Goal: Information Seeking & Learning: Learn about a topic

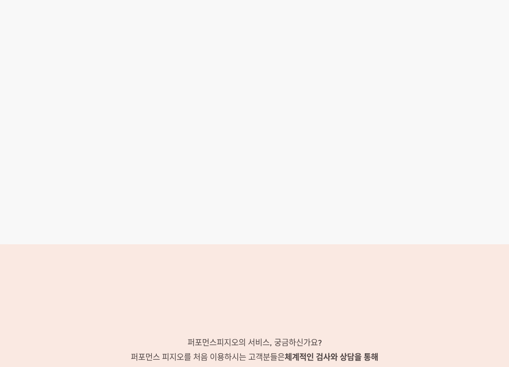
scroll to position [1174, 0]
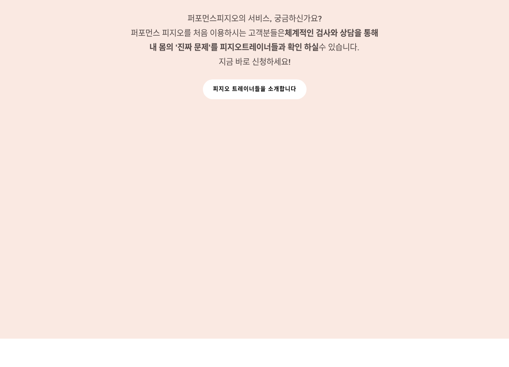
click at [287, 87] on link "피지오 트레이너들을 소개합니다" at bounding box center [255, 89] width 104 height 20
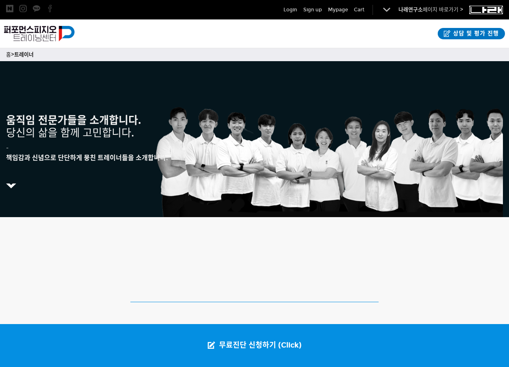
click at [489, 8] on img at bounding box center [486, 9] width 34 height 8
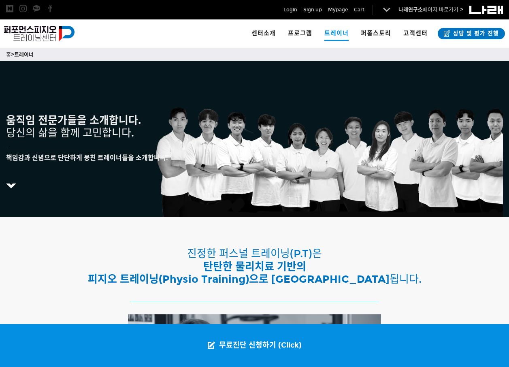
click at [257, 203] on p at bounding box center [254, 203] width 497 height 9
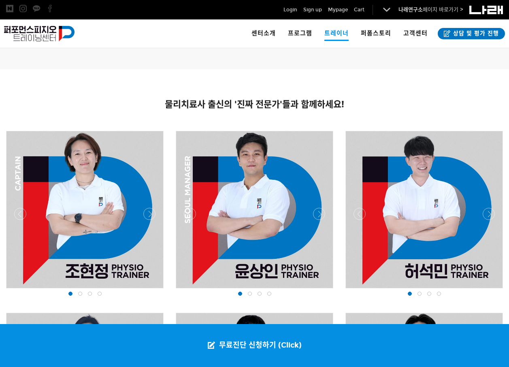
scroll to position [526, 0]
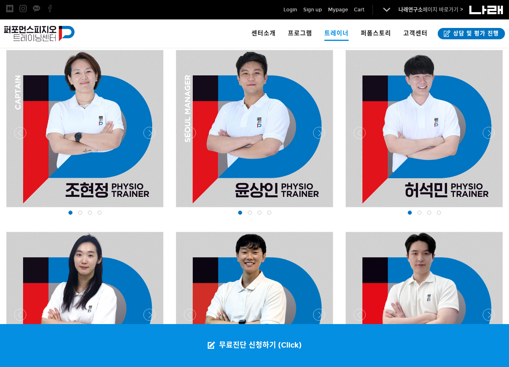
click at [152, 209] on div at bounding box center [84, 209] width 161 height 0
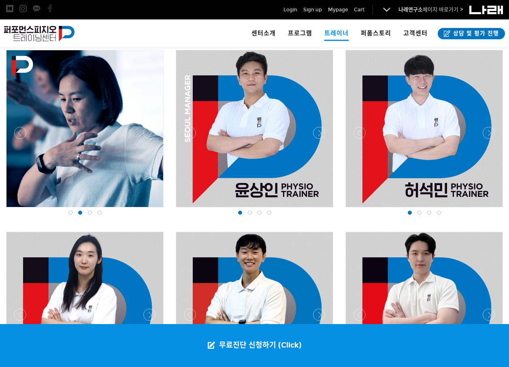
click at [152, 209] on div at bounding box center [84, 209] width 161 height 0
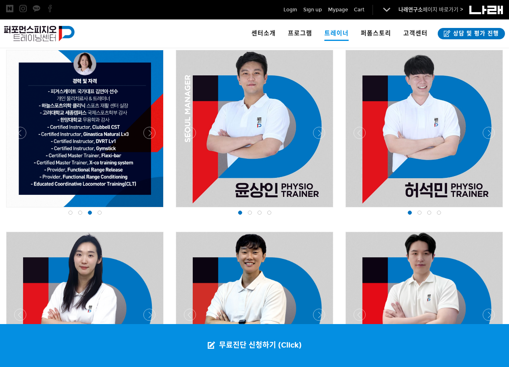
scroll to position [486, 0]
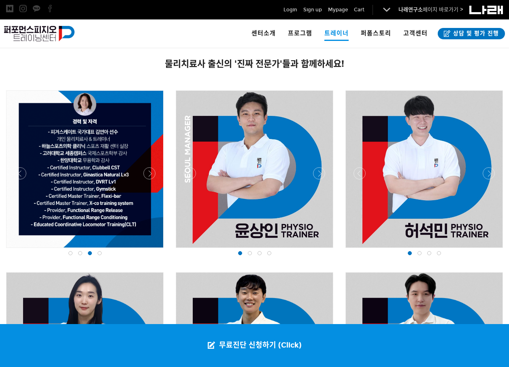
click at [23, 250] on div at bounding box center [84, 250] width 161 height 0
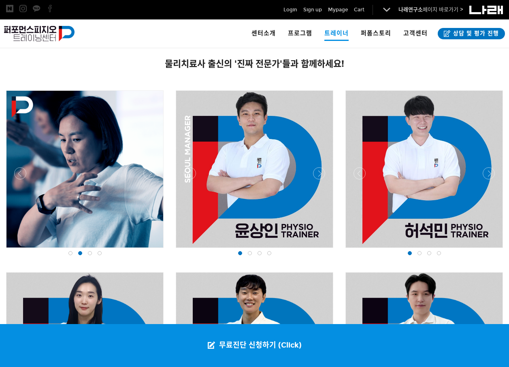
click at [154, 250] on div at bounding box center [84, 250] width 161 height 0
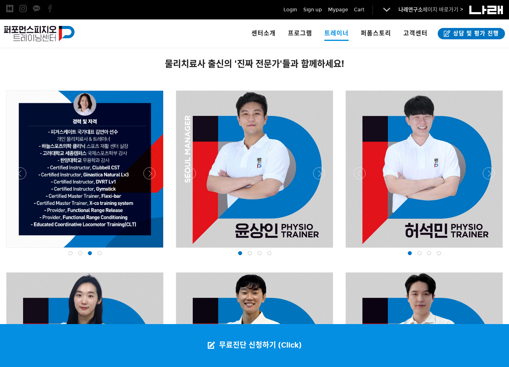
click at [316, 250] on div at bounding box center [254, 250] width 161 height 0
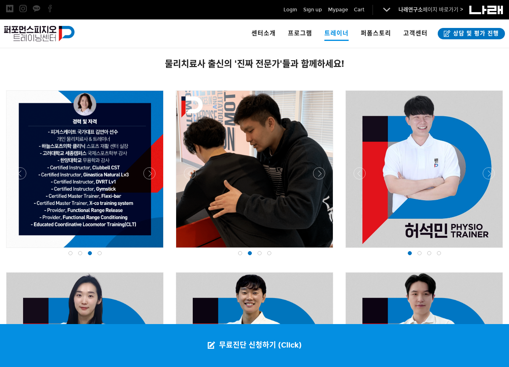
click at [316, 250] on div at bounding box center [254, 250] width 161 height 0
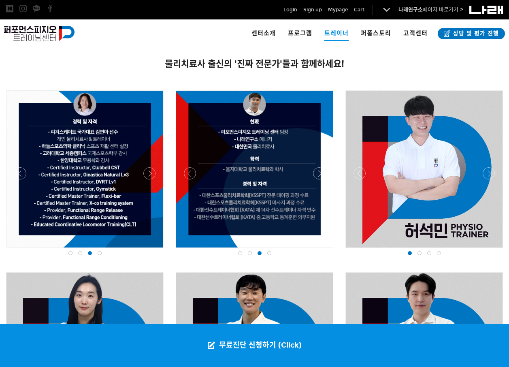
scroll to position [526, 0]
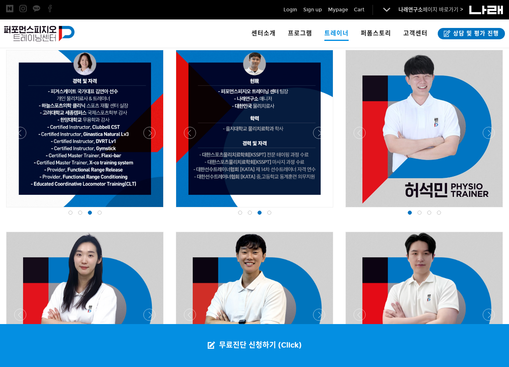
click at [493, 209] on div at bounding box center [423, 209] width 161 height 0
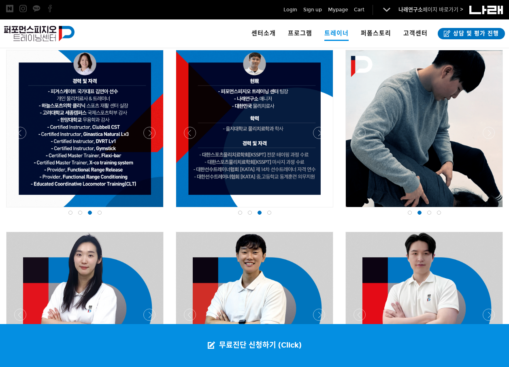
click at [493, 209] on div at bounding box center [423, 209] width 161 height 0
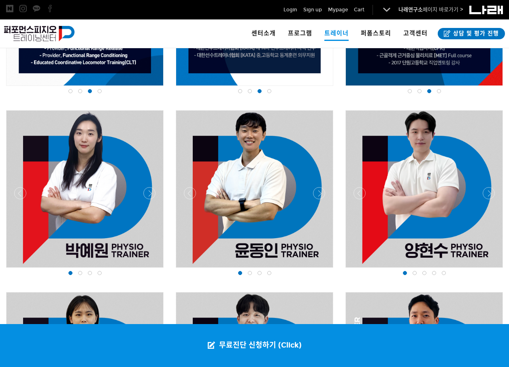
scroll to position [688, 0]
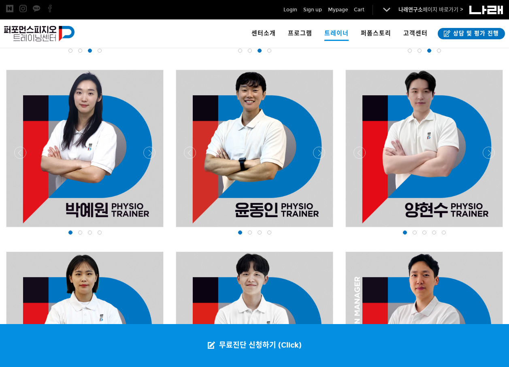
click at [147, 229] on div at bounding box center [84, 229] width 161 height 0
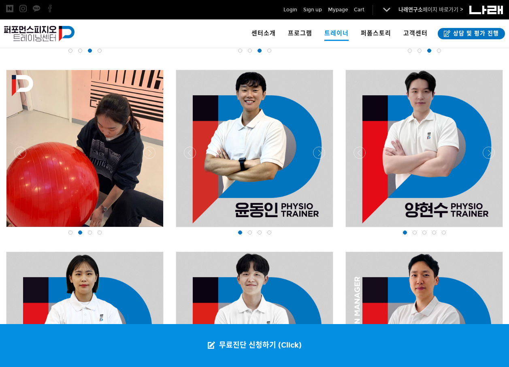
click at [147, 229] on div at bounding box center [84, 229] width 161 height 0
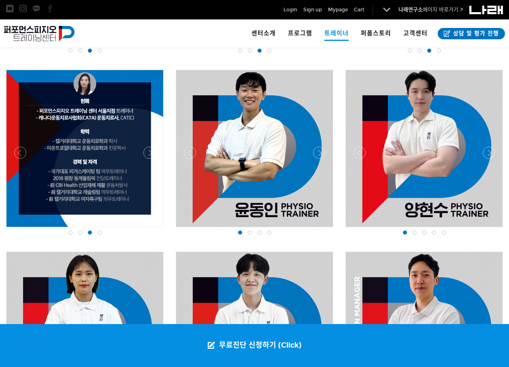
click at [21, 229] on div at bounding box center [84, 229] width 161 height 0
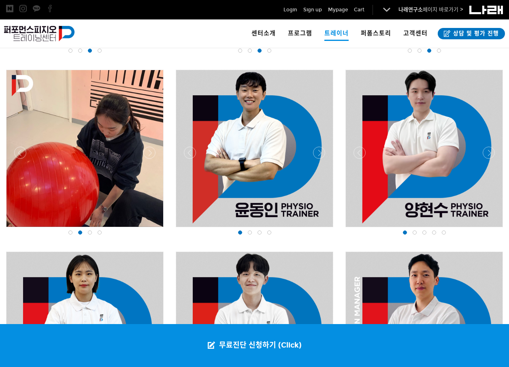
click at [150, 229] on div at bounding box center [84, 229] width 161 height 0
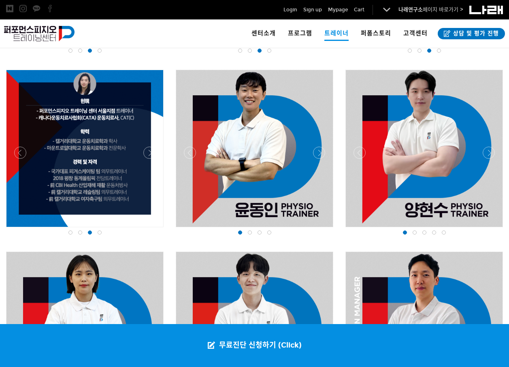
click at [319, 229] on div at bounding box center [254, 229] width 161 height 0
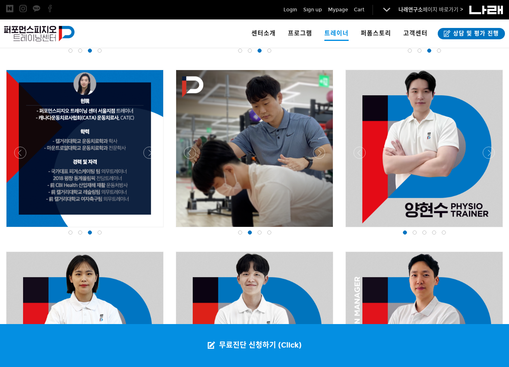
click at [319, 229] on div at bounding box center [254, 229] width 161 height 0
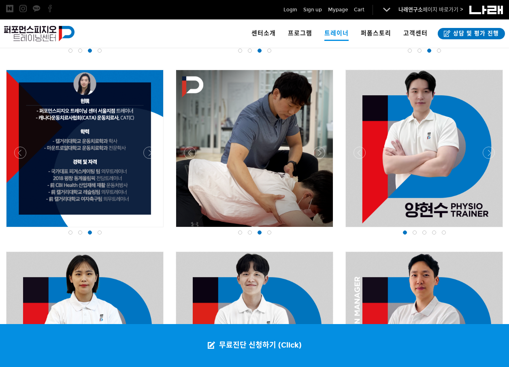
click at [319, 229] on div at bounding box center [254, 229] width 161 height 0
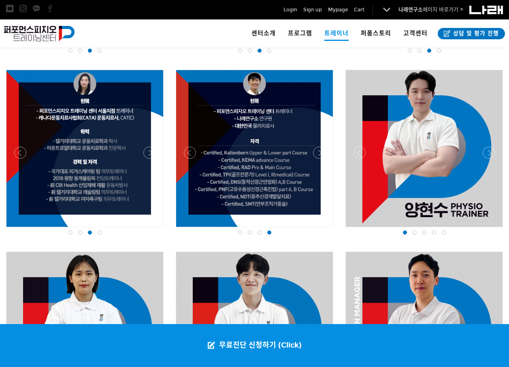
click at [487, 229] on div at bounding box center [423, 229] width 161 height 0
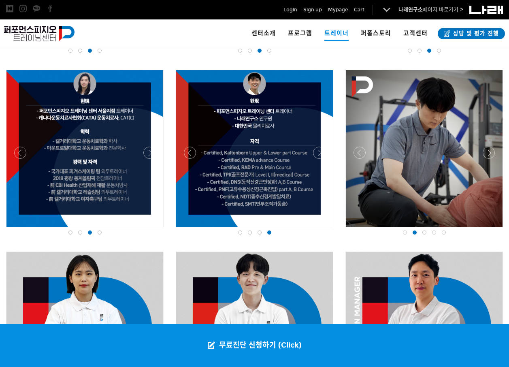
click at [487, 229] on div at bounding box center [423, 229] width 161 height 0
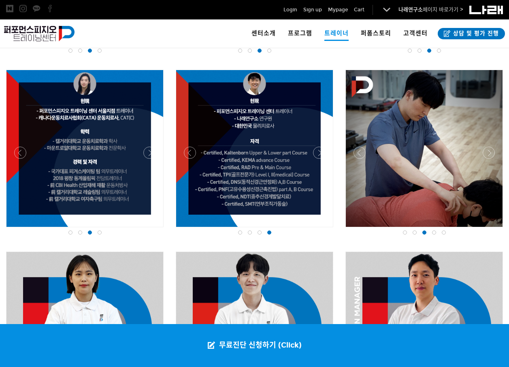
click at [487, 229] on div at bounding box center [423, 229] width 161 height 0
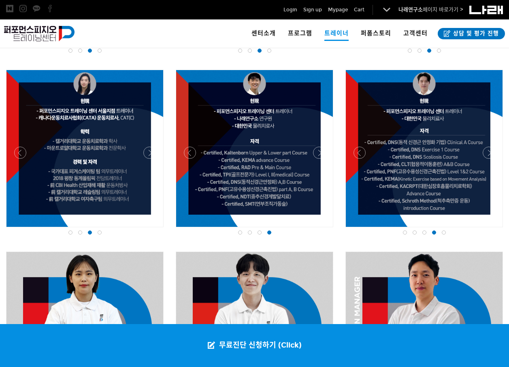
scroll to position [850, 0]
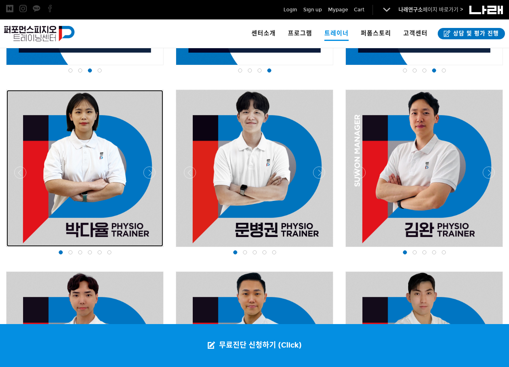
click at [147, 166] on div at bounding box center [84, 168] width 157 height 157
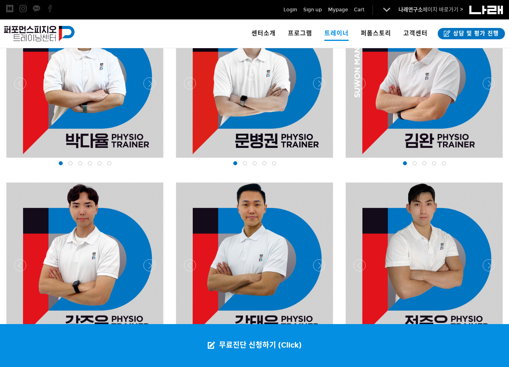
scroll to position [858, 0]
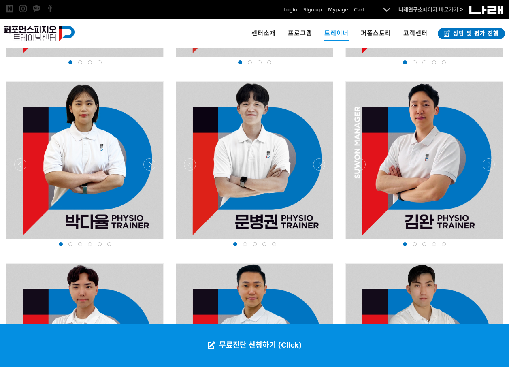
click at [153, 241] on div at bounding box center [84, 241] width 161 height 0
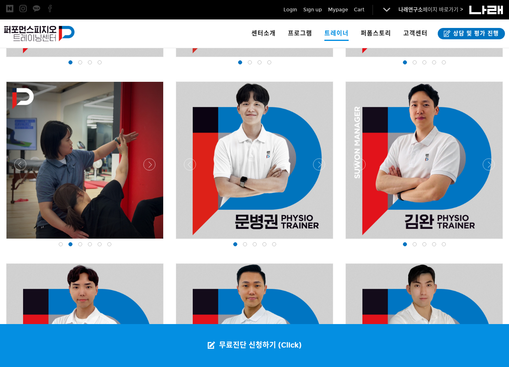
click at [149, 241] on div at bounding box center [84, 241] width 161 height 0
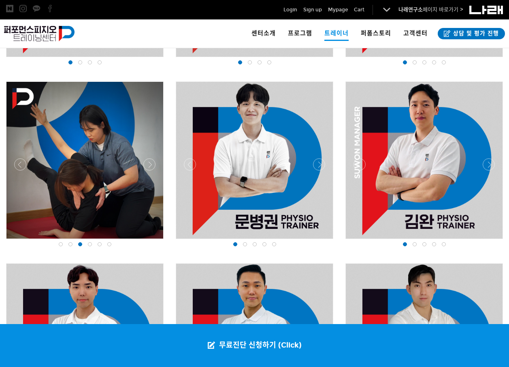
click at [149, 241] on div at bounding box center [84, 241] width 161 height 0
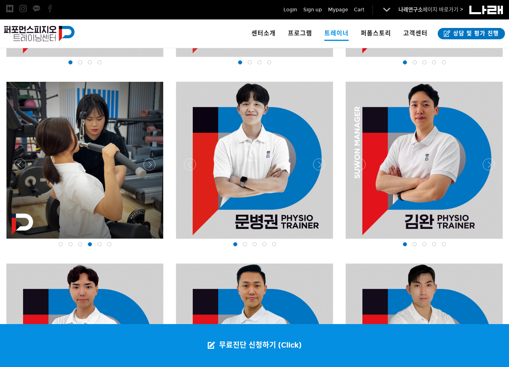
click at [148, 241] on div at bounding box center [84, 241] width 161 height 0
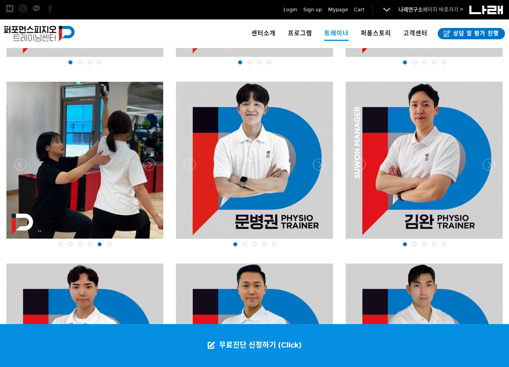
click at [148, 241] on div at bounding box center [84, 241] width 161 height 0
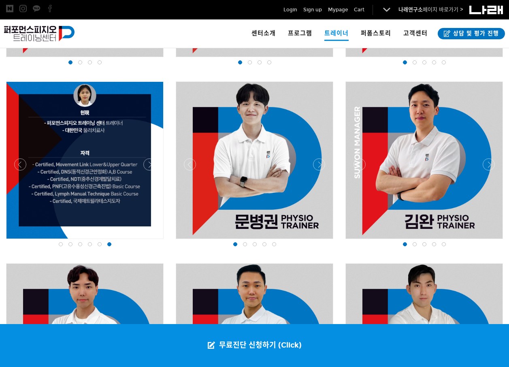
click at [320, 241] on div at bounding box center [254, 241] width 161 height 0
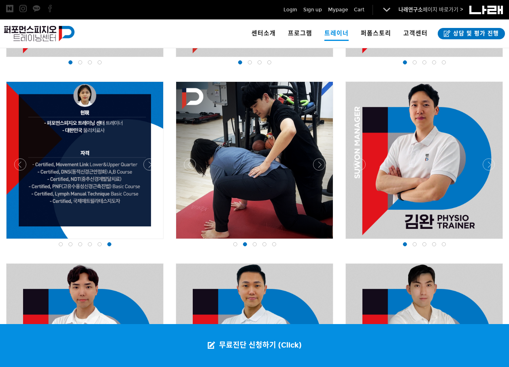
click at [320, 241] on div at bounding box center [254, 241] width 161 height 0
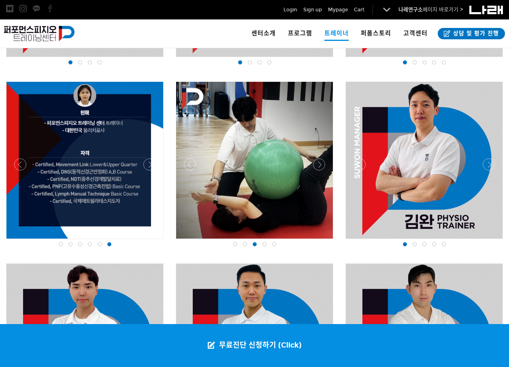
click at [320, 241] on div at bounding box center [254, 241] width 161 height 0
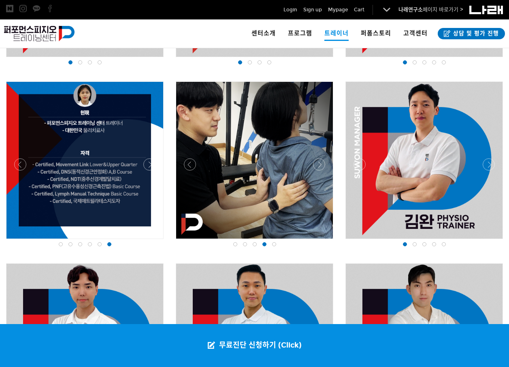
click at [320, 241] on div at bounding box center [254, 241] width 161 height 0
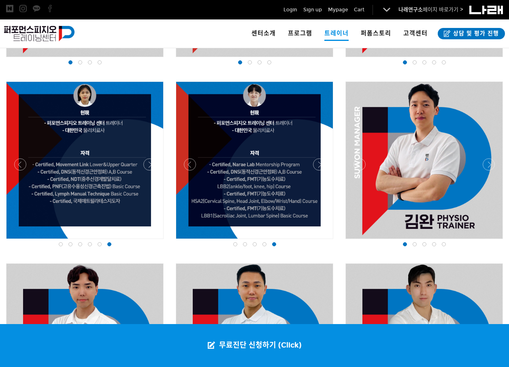
click at [488, 241] on div at bounding box center [423, 241] width 161 height 0
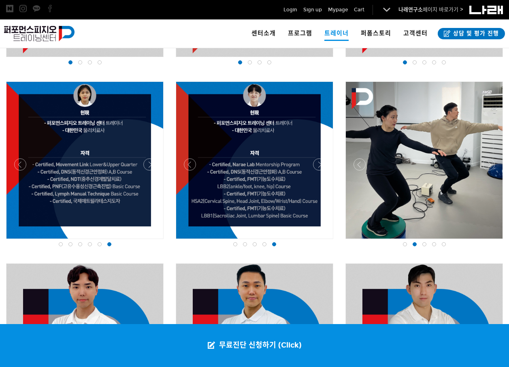
click at [488, 241] on div at bounding box center [423, 241] width 161 height 0
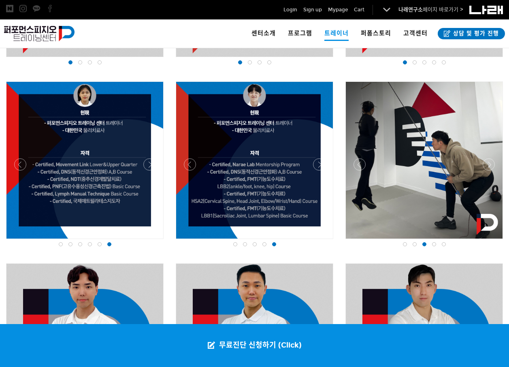
click at [488, 241] on div at bounding box center [423, 241] width 161 height 0
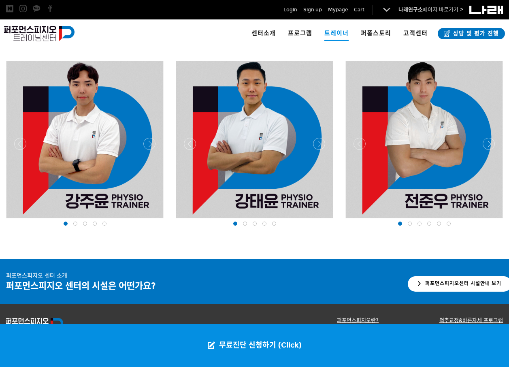
scroll to position [1020, 0]
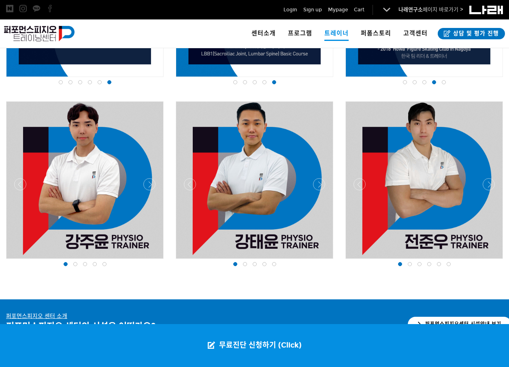
click at [151, 261] on div at bounding box center [84, 261] width 161 height 0
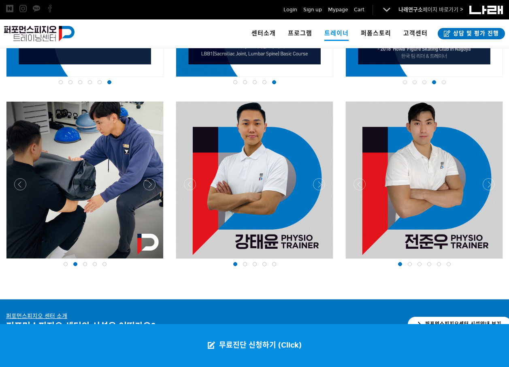
click at [146, 261] on div at bounding box center [84, 261] width 161 height 0
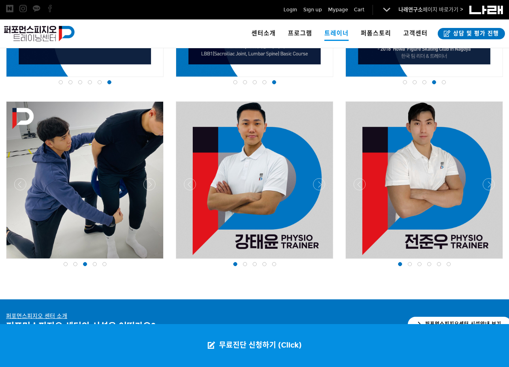
click at [148, 261] on div at bounding box center [84, 261] width 161 height 0
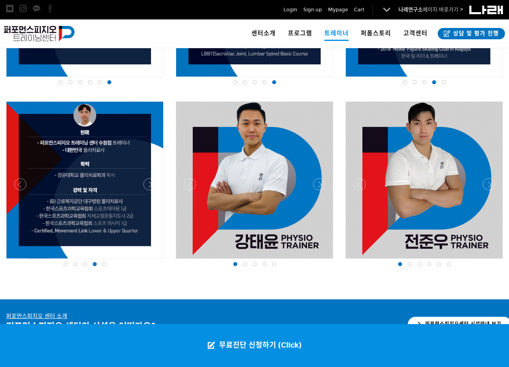
click at [319, 261] on div at bounding box center [254, 261] width 161 height 0
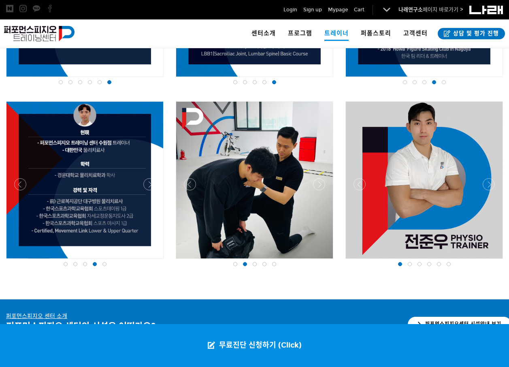
click at [319, 261] on div at bounding box center [254, 261] width 161 height 0
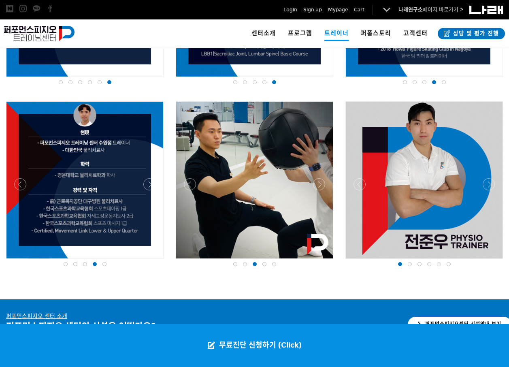
click at [319, 261] on div at bounding box center [254, 261] width 161 height 0
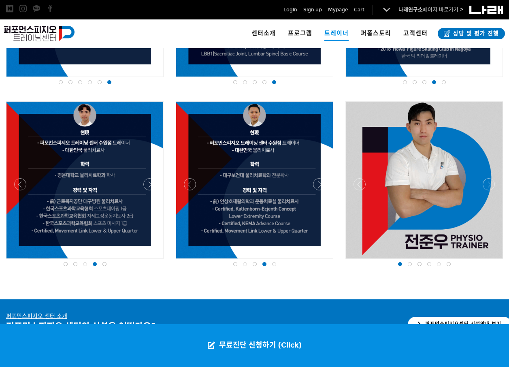
click at [486, 261] on div at bounding box center [423, 261] width 161 height 0
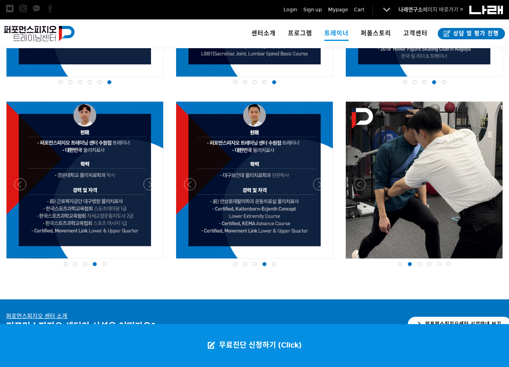
click at [486, 261] on div at bounding box center [423, 261] width 161 height 0
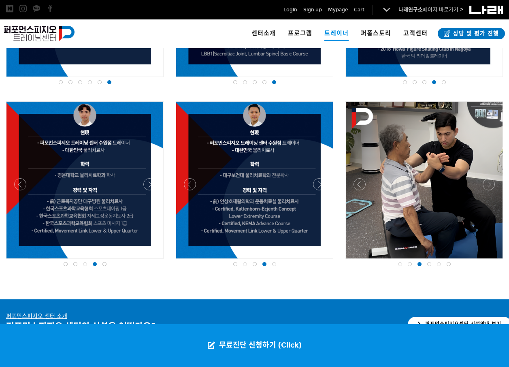
click at [486, 261] on div at bounding box center [423, 261] width 161 height 0
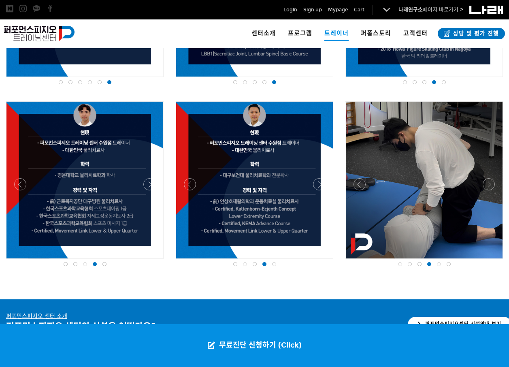
click at [486, 261] on div at bounding box center [423, 261] width 161 height 0
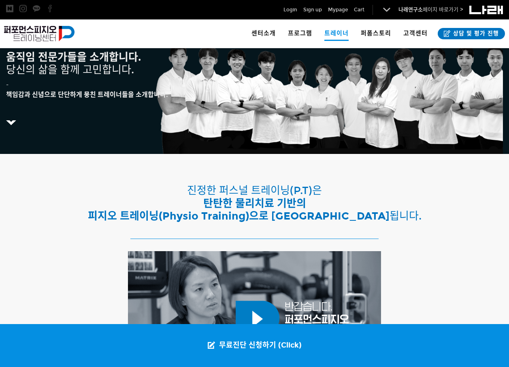
scroll to position [0, 0]
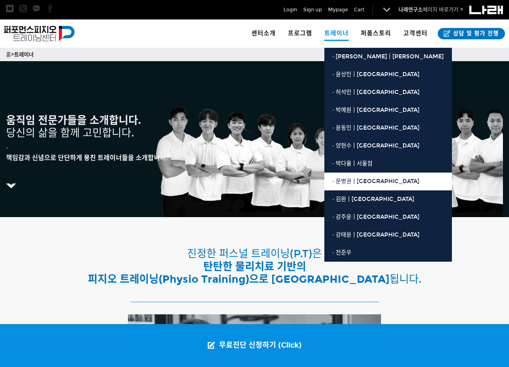
click at [354, 175] on link "· 문병권ㅣ[GEOGRAPHIC_DATA]" at bounding box center [387, 181] width 127 height 18
